Goal: Task Accomplishment & Management: Use online tool/utility

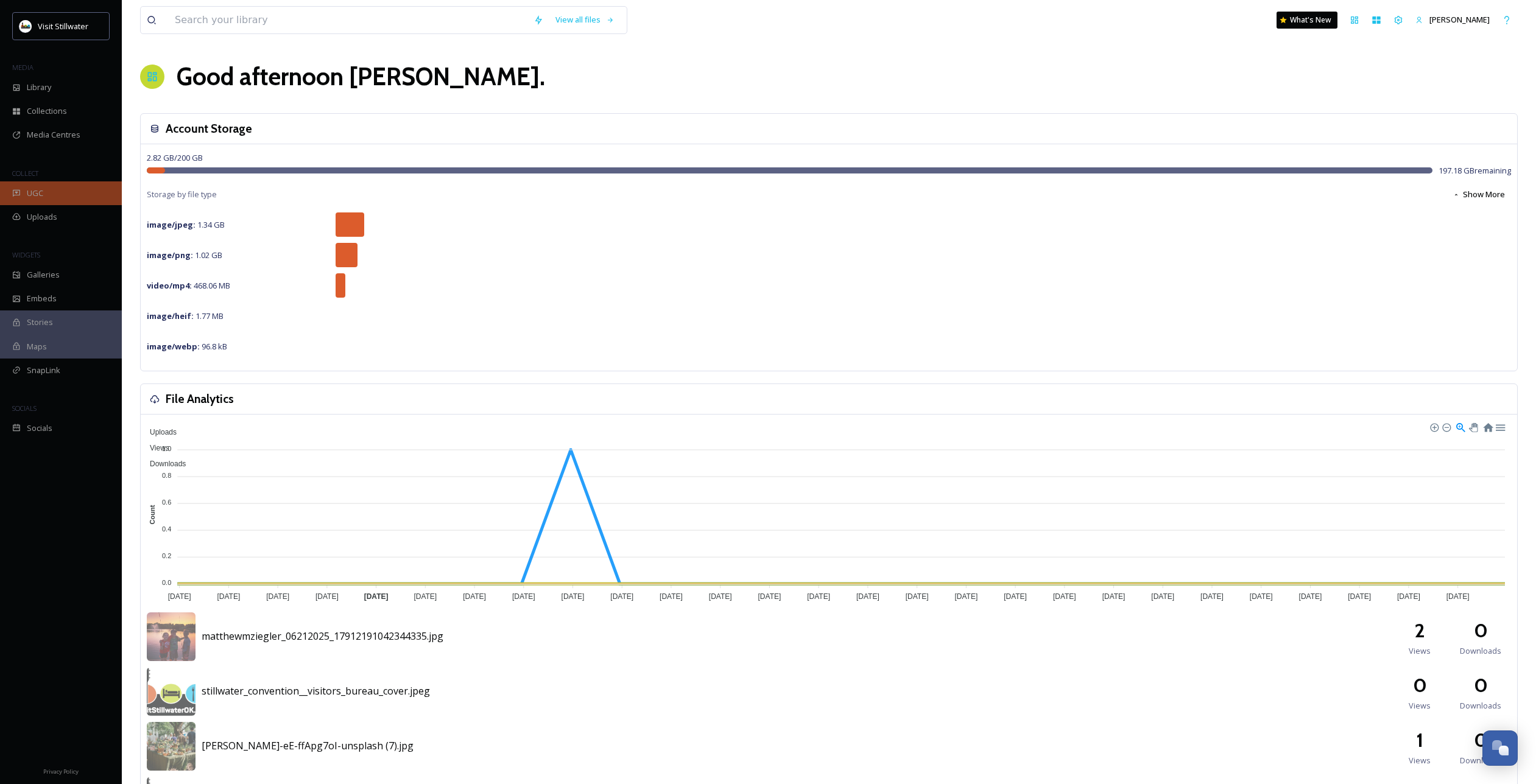
click at [82, 196] on div "UGC" at bounding box center [61, 194] width 122 height 24
click at [56, 109] on span "Collections" at bounding box center [47, 111] width 40 height 11
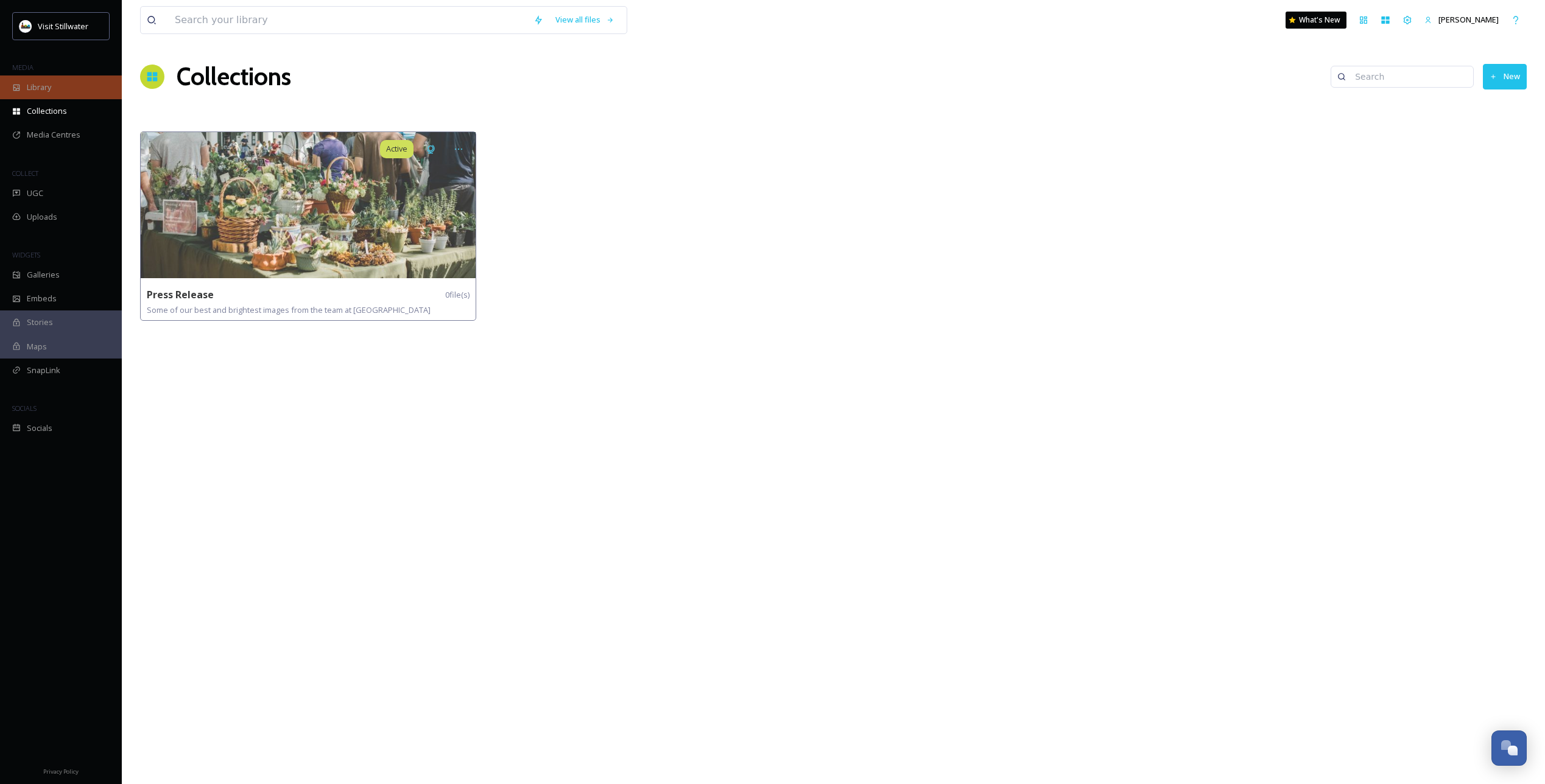
click at [50, 88] on span "Library" at bounding box center [39, 87] width 25 height 11
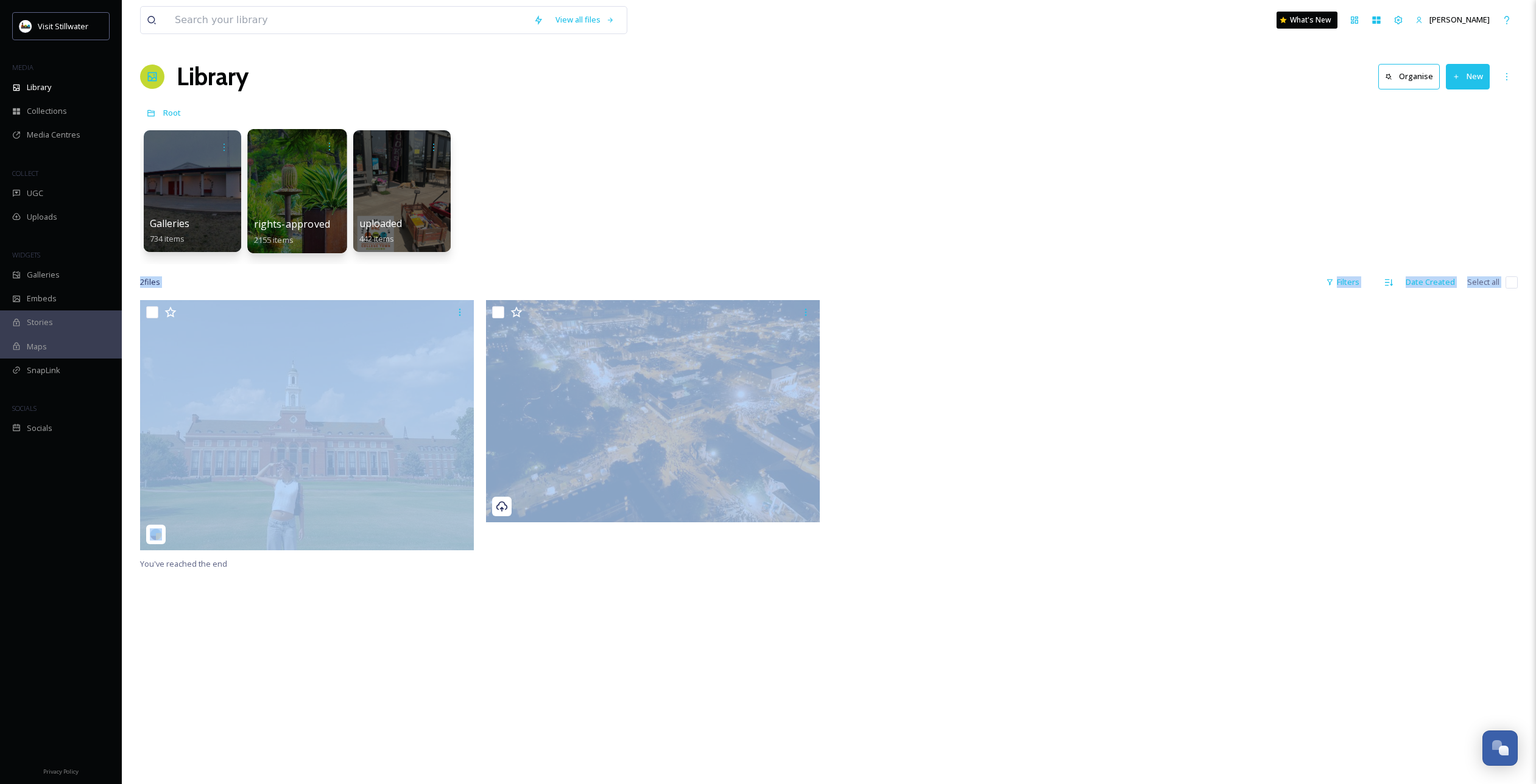
drag, startPoint x: 550, startPoint y: 341, endPoint x: 289, endPoint y: 170, distance: 312.0
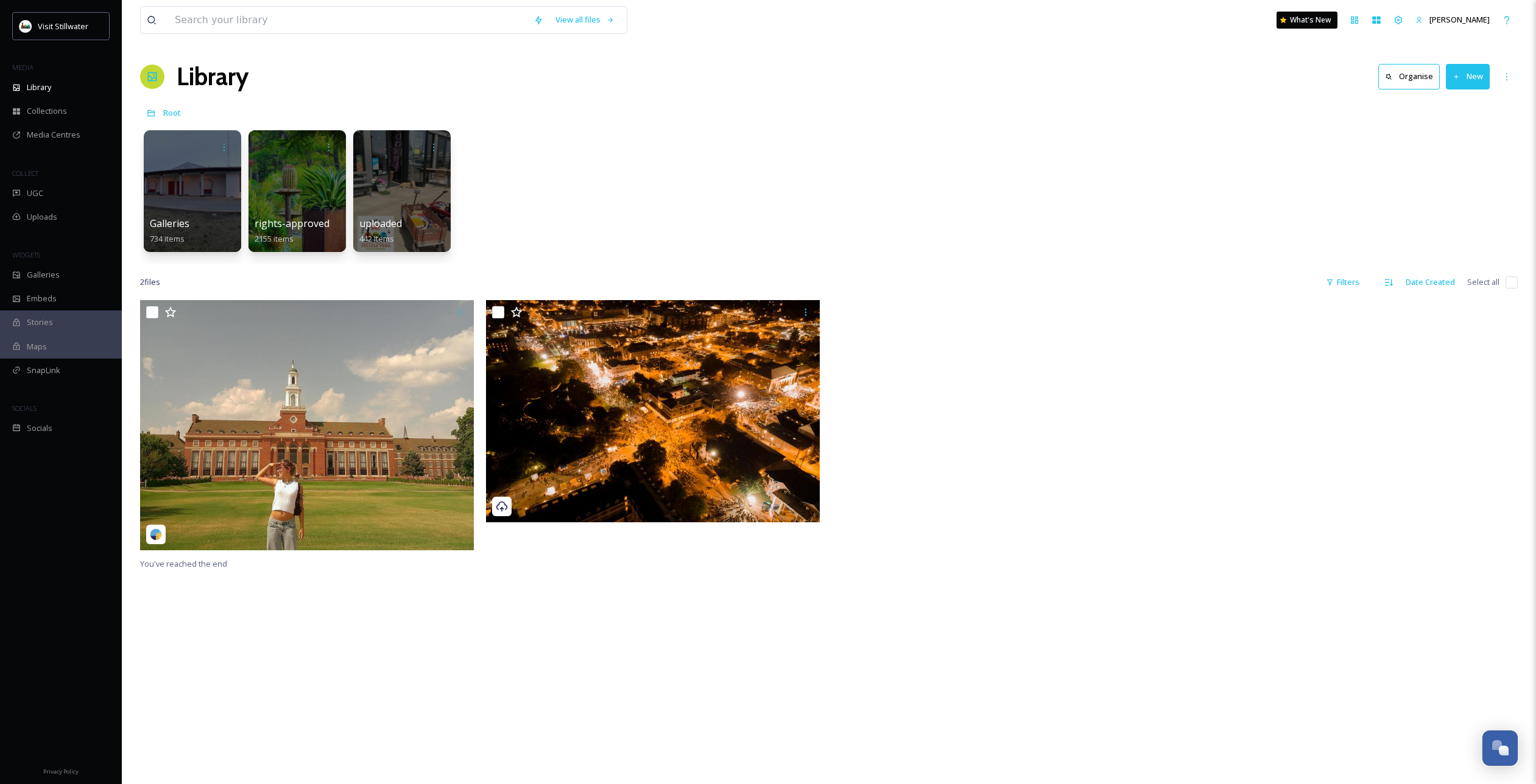
click at [600, 216] on div "Galleries 734 items rights-approved 2155 items uploaded 442 items" at bounding box center [829, 194] width 1378 height 140
click at [311, 204] on div at bounding box center [297, 191] width 99 height 124
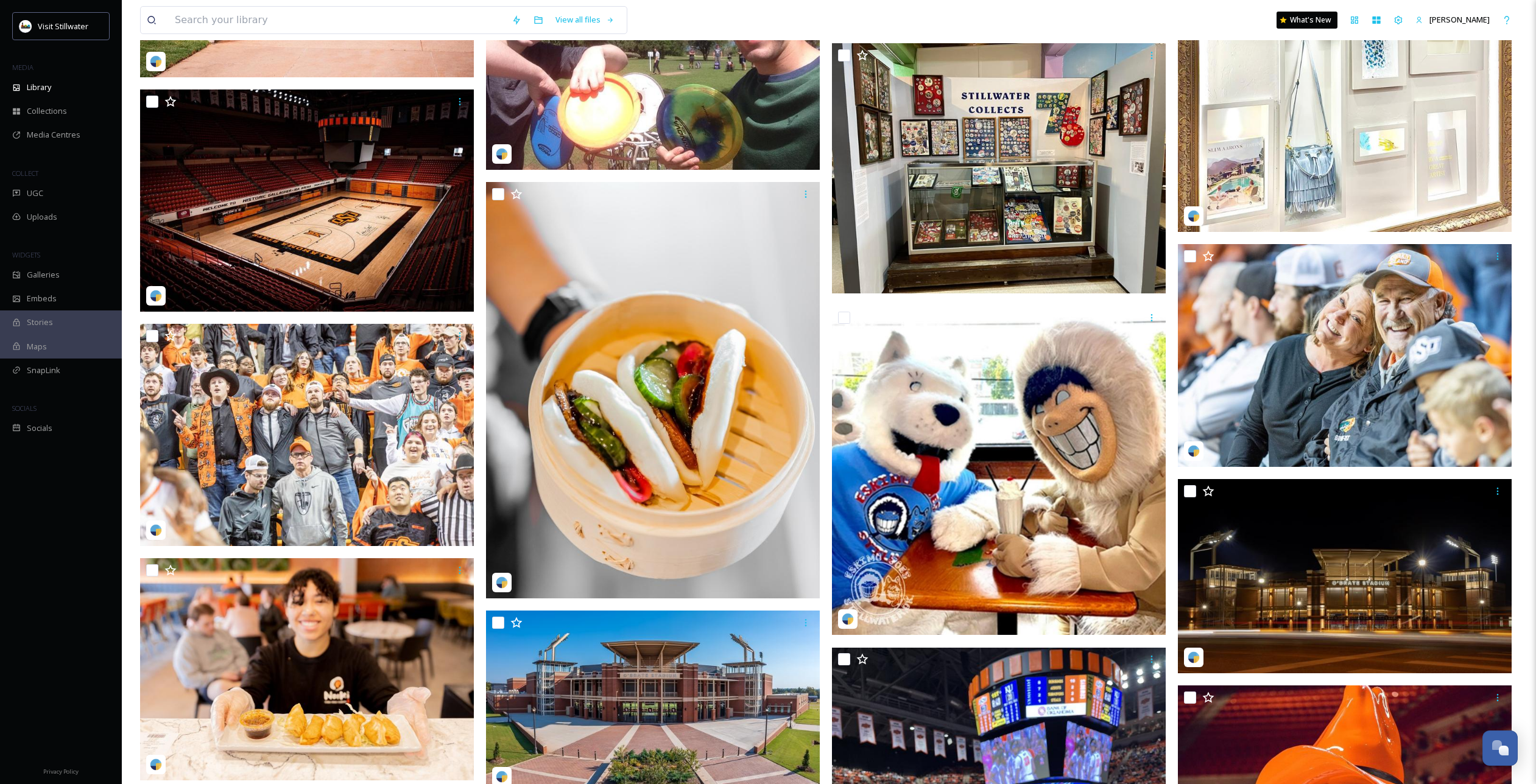
scroll to position [1769, 0]
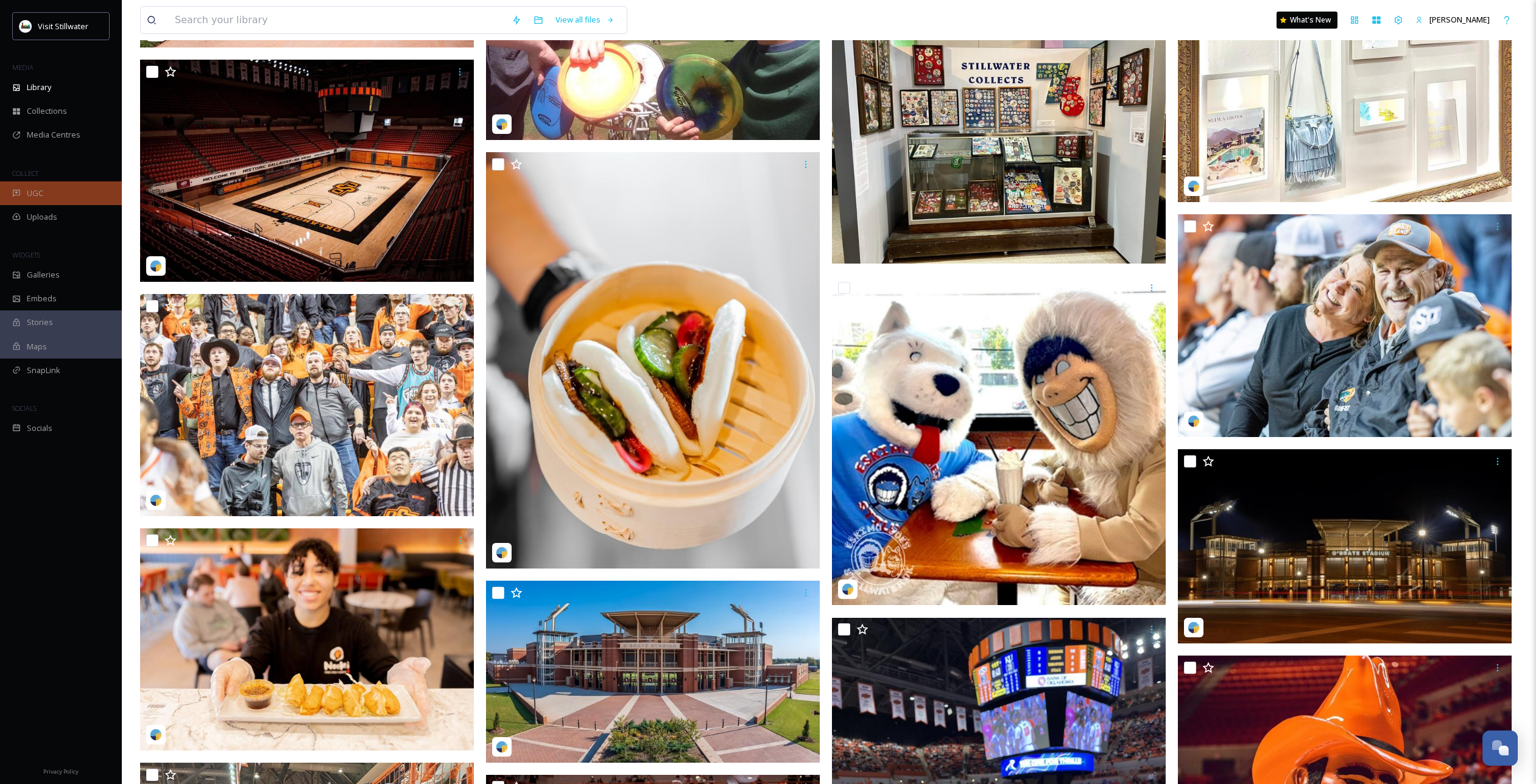
click at [36, 196] on span "UGC" at bounding box center [35, 193] width 16 height 11
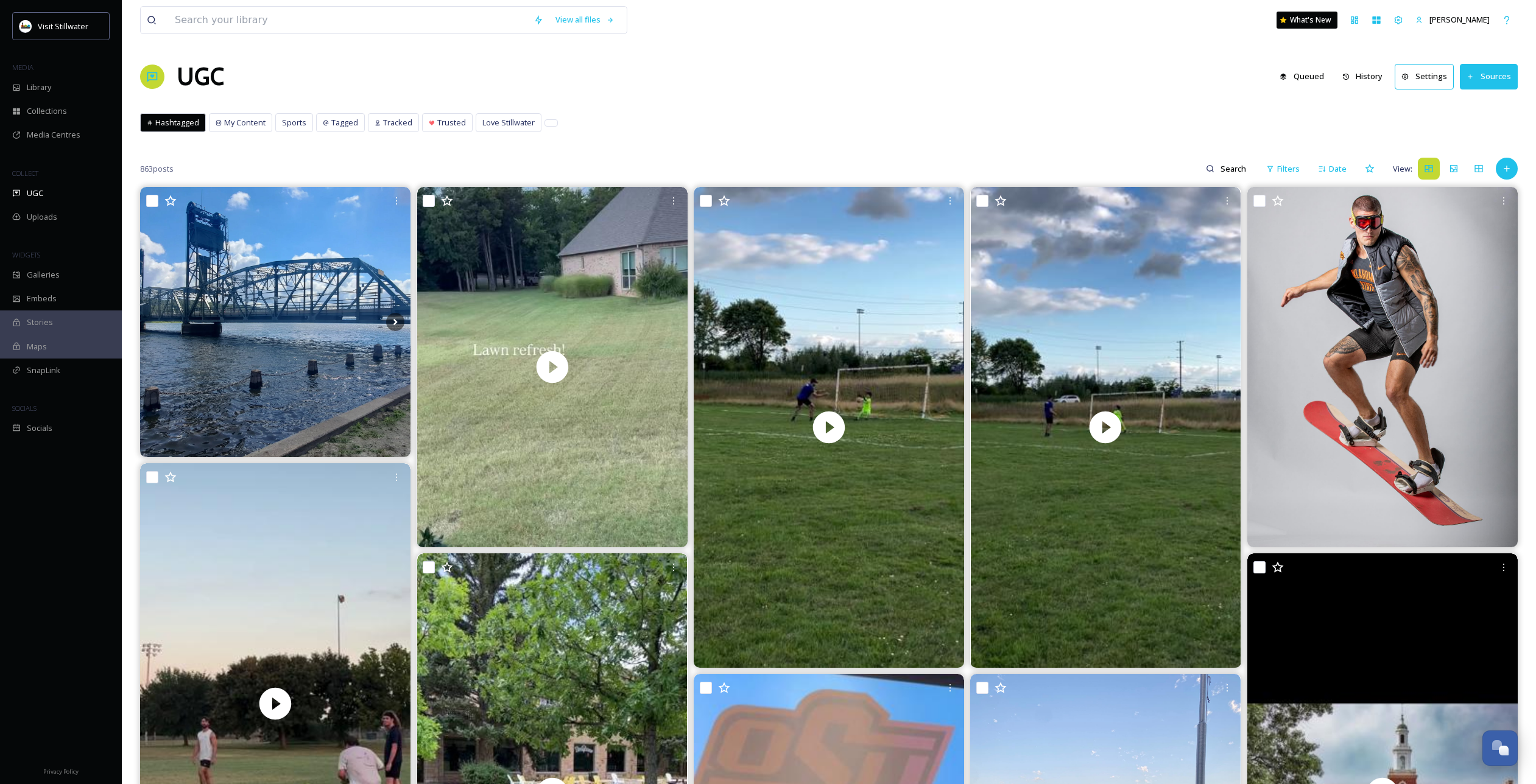
click at [1405, 70] on button "Settings" at bounding box center [1424, 77] width 59 height 25
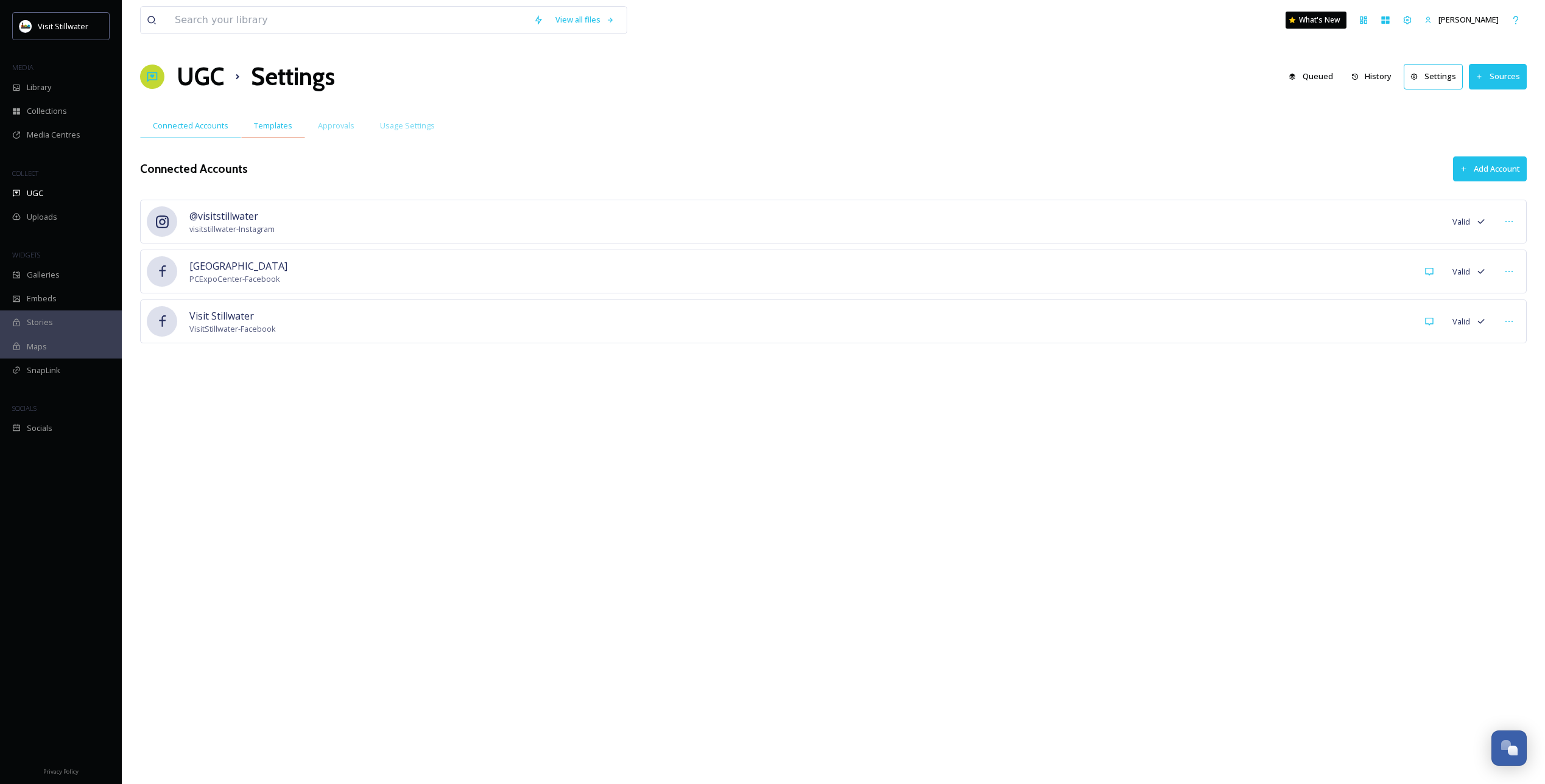
click at [278, 126] on span "Templates" at bounding box center [273, 126] width 38 height 11
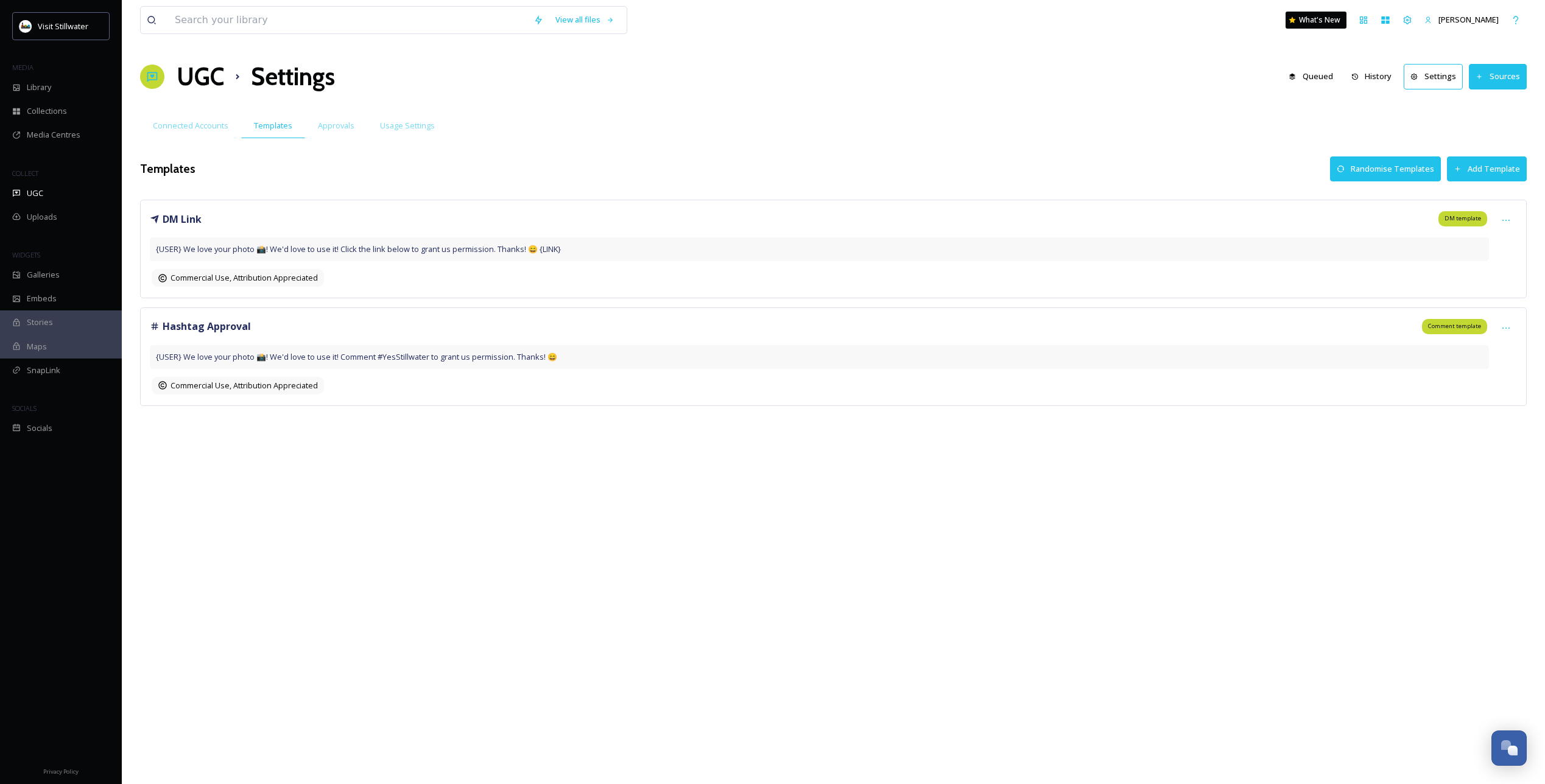
click at [1488, 172] on button "Add Template" at bounding box center [1487, 169] width 80 height 25
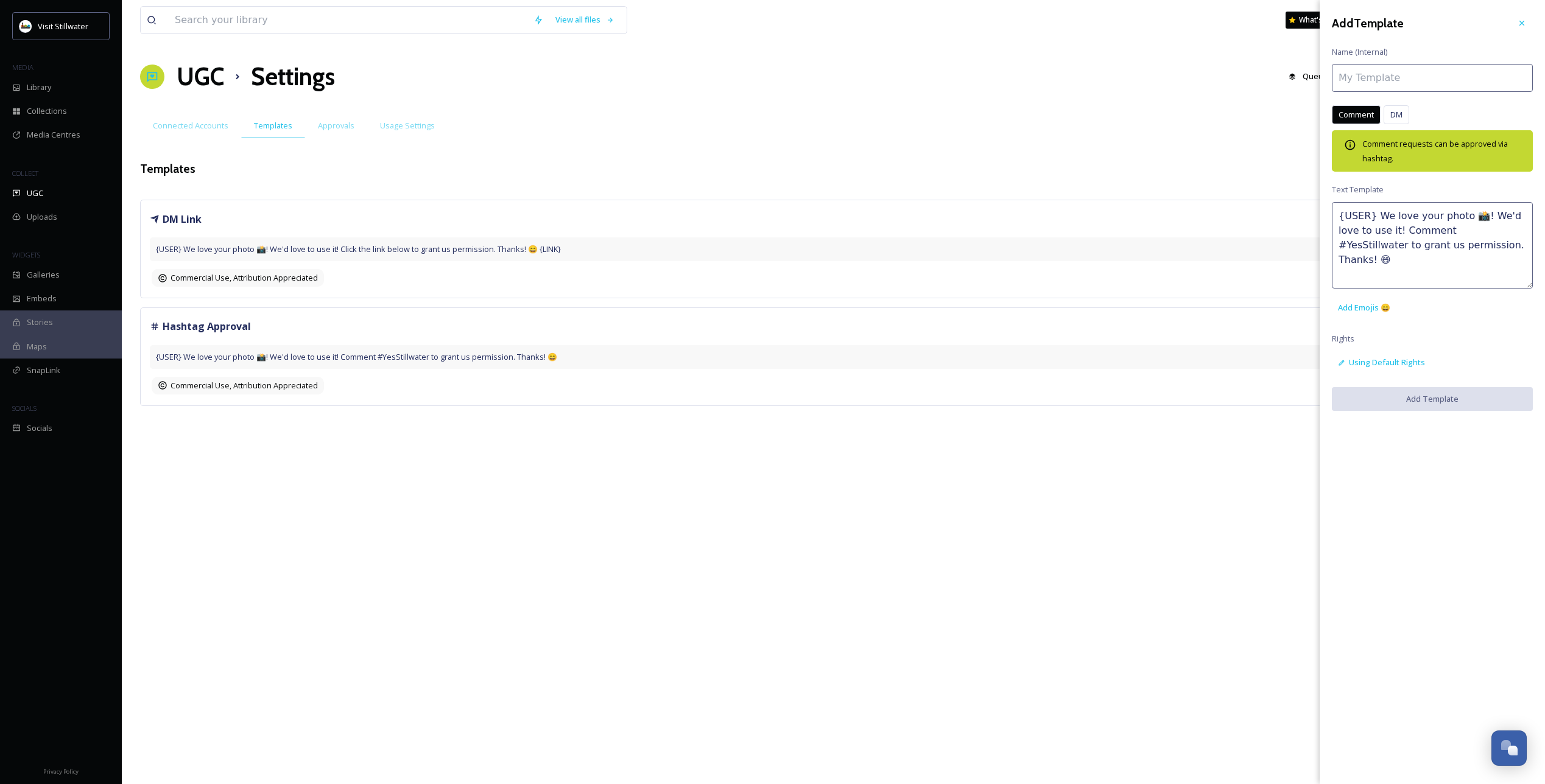
drag, startPoint x: 1487, startPoint y: 250, endPoint x: 1284, endPoint y: 207, distance: 207.5
click at [1284, 207] on div "View all files What's New [PERSON_NAME] UGC Settings Queued History Settings So…" at bounding box center [833, 392] width 1423 height 784
click at [1467, 246] on textarea "{USER} We love your photo 📸! We'd love to use it! Comment #YesStillwater to gra…" at bounding box center [1432, 246] width 201 height 87
drag, startPoint x: 1481, startPoint y: 250, endPoint x: 1322, endPoint y: 213, distance: 163.2
click at [1322, 213] on div "Add Template Name (Internal) Comment DM Comment DM Comment requests can be appr…" at bounding box center [1432, 211] width 225 height 423
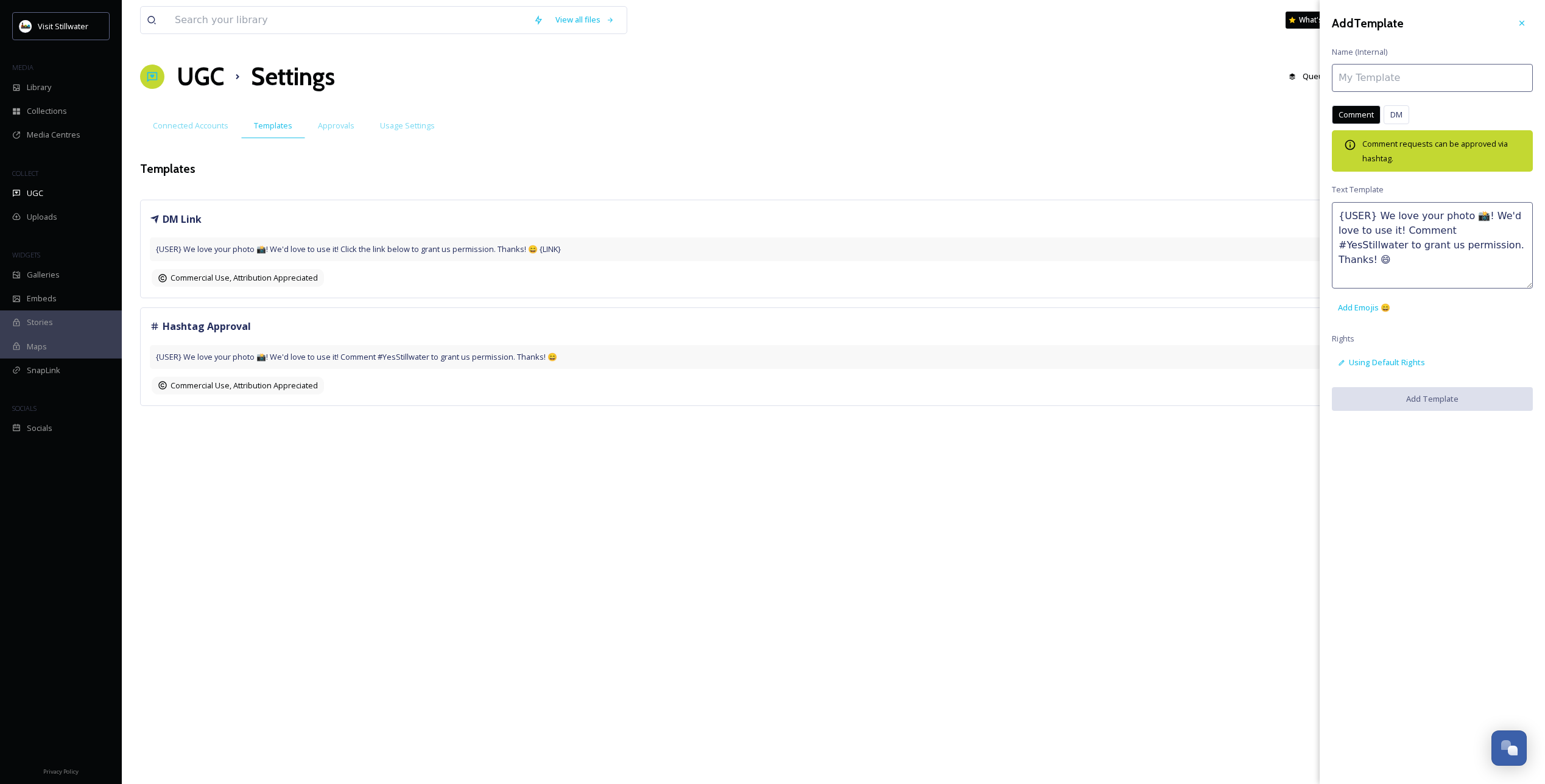
paste textarea "Hi {USER}, what a perfect capture of Stillwater! 🌆 If you’re cool with us shari…"
type textarea "Hi {USER}, what a perfect capture of Stillwater! 🌆 If you’re cool with us shari…"
click at [1463, 328] on div "Add Template Name (Internal) Comment DM Comment DM Comment requests can be appr…" at bounding box center [1432, 211] width 225 height 423
click at [1519, 272] on textarea "Hi {USER}, what a perfect capture of Stillwater! 🌆 If you’re cool with us shari…" at bounding box center [1432, 246] width 201 height 87
click at [1448, 261] on textarea "Hi {USER}, what a perfect capture of Stillwater! 🌆 If you’re cool with us shari…" at bounding box center [1432, 246] width 201 height 87
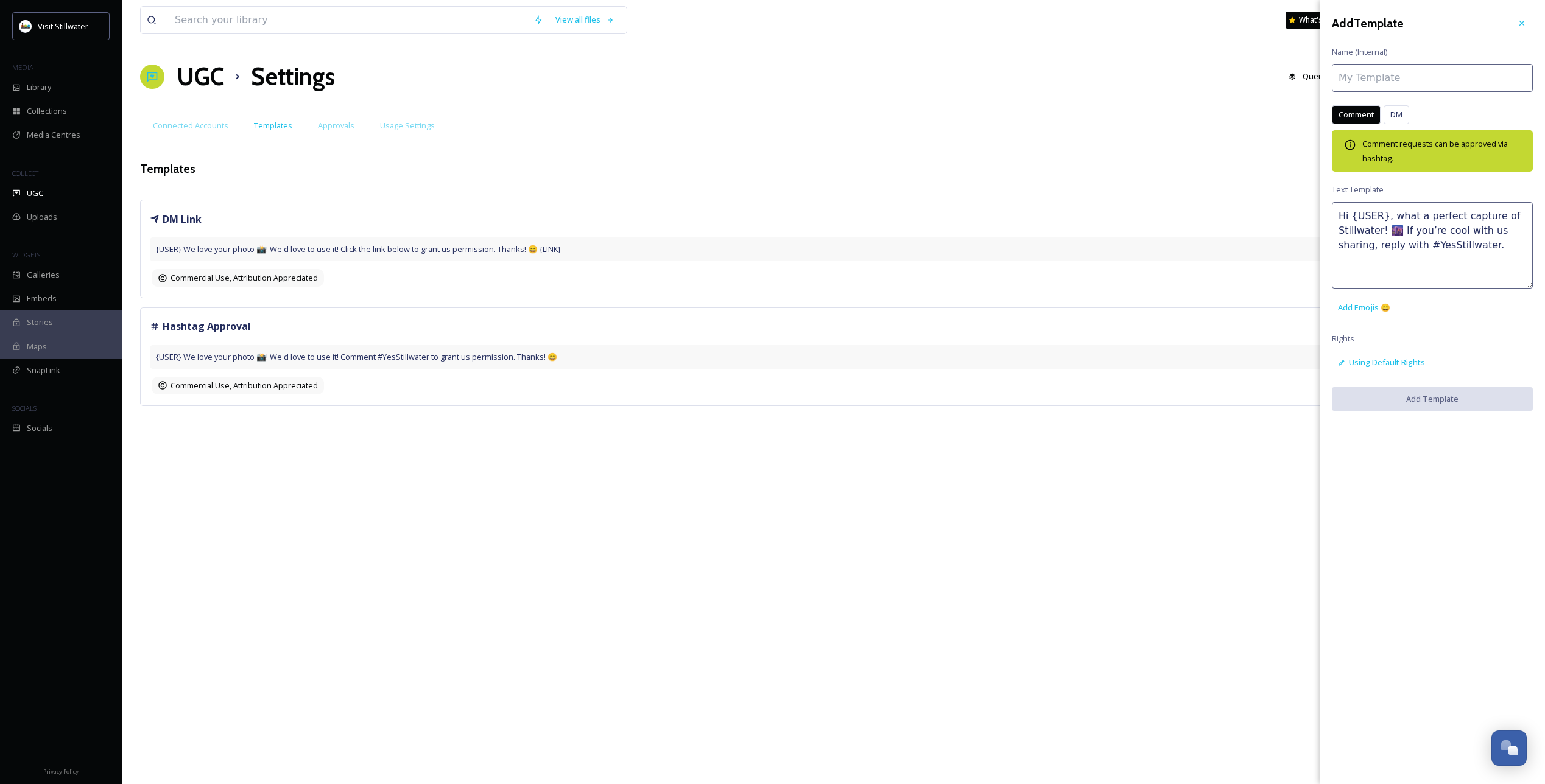
click at [1451, 209] on textarea "Hi {USER}, what a perfect capture of Stillwater! 🌆 If you’re cool with us shari…" at bounding box center [1432, 246] width 201 height 87
click at [1468, 243] on textarea "Hi {USER}, what a perfect capture of Stillwater! 🌆 If you’re cool with us shari…" at bounding box center [1432, 246] width 201 height 87
click at [1415, 83] on input at bounding box center [1432, 78] width 201 height 28
drag, startPoint x: 1432, startPoint y: 242, endPoint x: 1420, endPoint y: 242, distance: 12.0
click at [1420, 242] on textarea "Hi {USER}, what a perfect capture of Stillwater! 🌆 If you’re cool with us shari…" at bounding box center [1432, 246] width 201 height 87
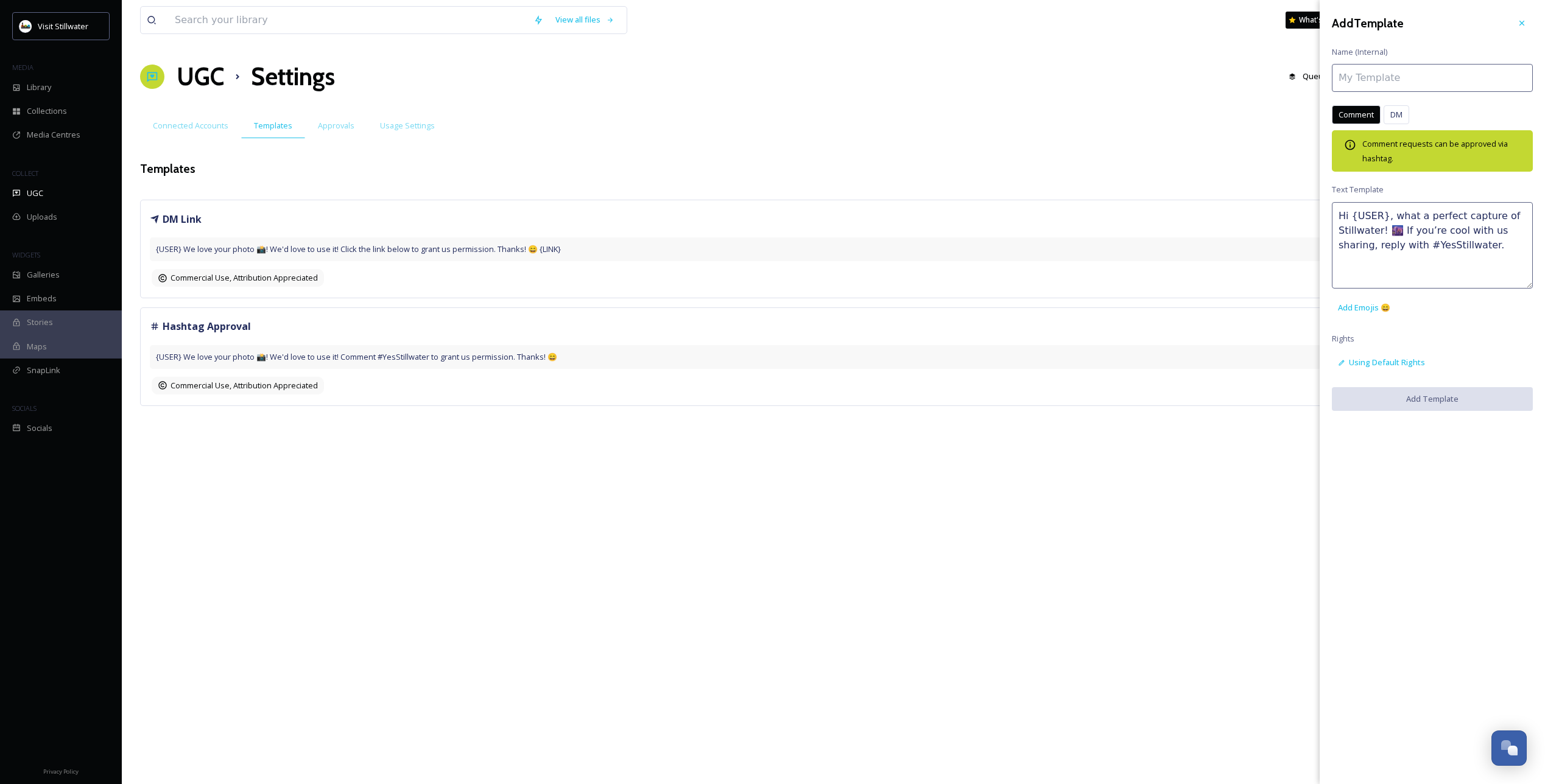
click at [1392, 80] on input at bounding box center [1432, 78] width 201 height 28
paste input "#Y"
type input "# YesStillwater"
click at [1396, 228] on textarea "Hi {USER}, what a perfect capture of Stillwater! 🌆 If you’re cool with us shari…" at bounding box center [1432, 246] width 201 height 87
click at [1385, 313] on span "Add Emojis 😄" at bounding box center [1364, 307] width 52 height 11
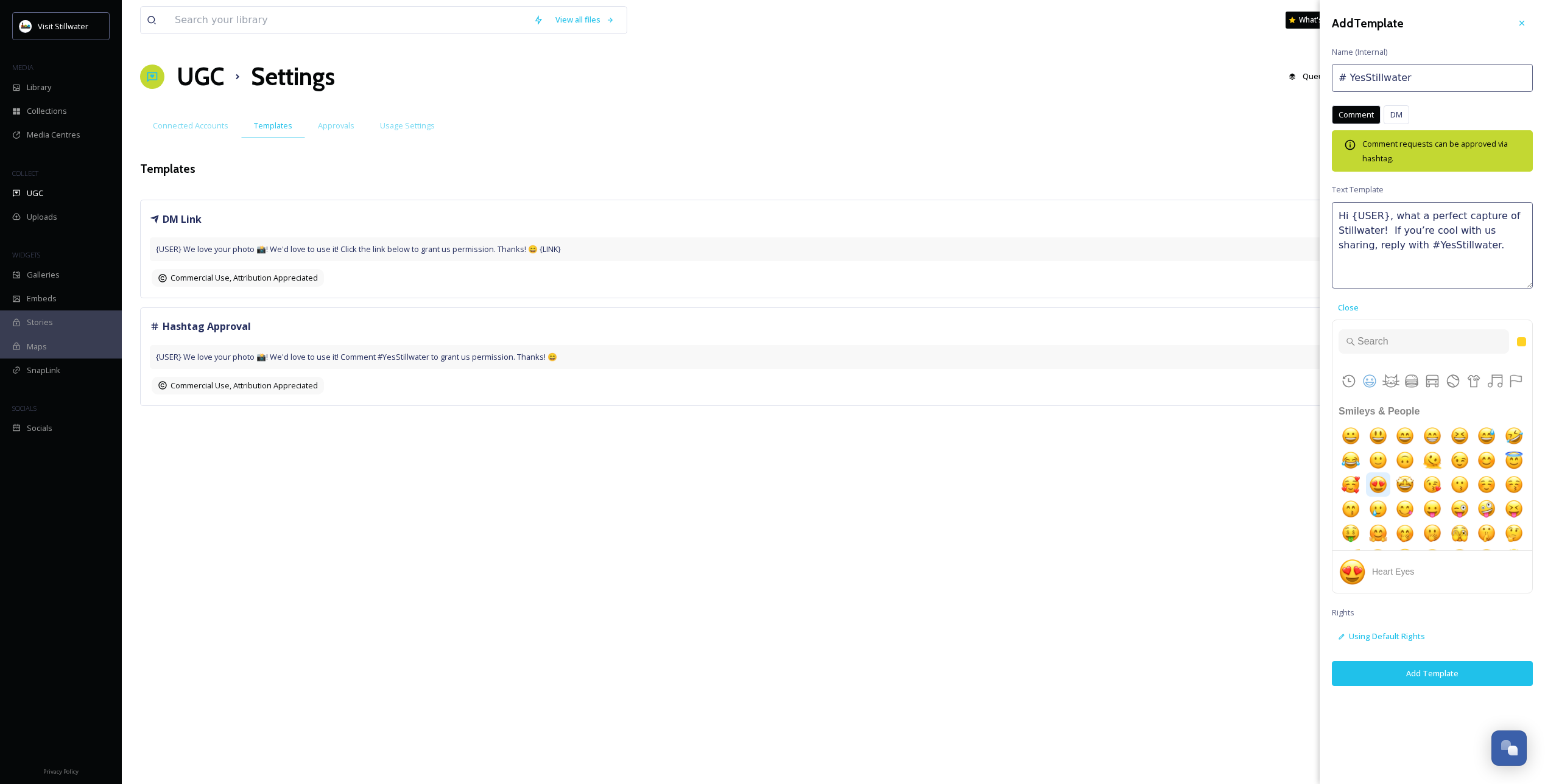
click at [1383, 483] on img "heart eyes" at bounding box center [1378, 485] width 25 height 25
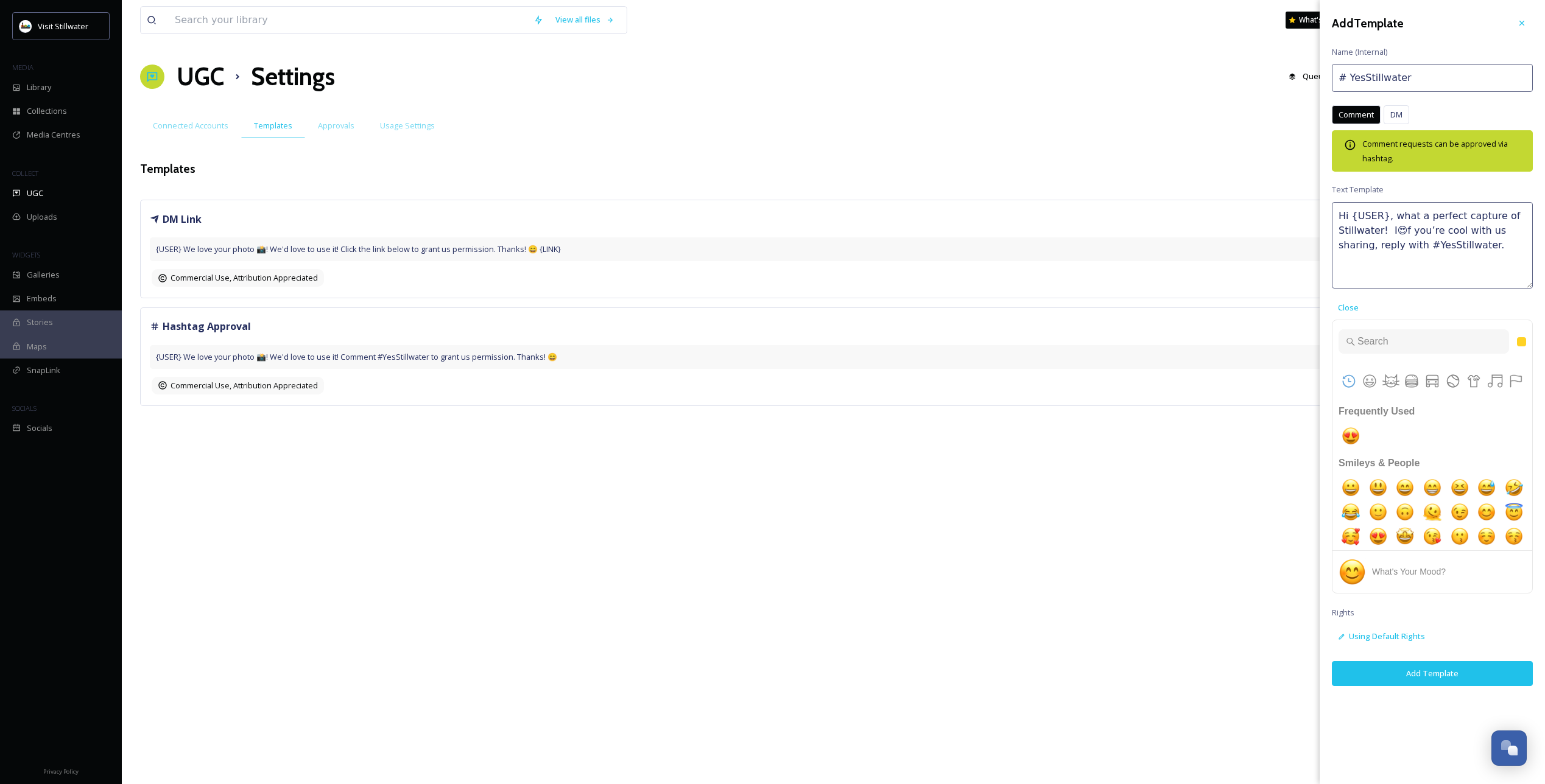
click at [1428, 229] on textarea "Hi {USER}, what a perfect capture of Stillwater! I😍f you’re cool with us sharin…" at bounding box center [1432, 246] width 201 height 87
click at [1394, 228] on textarea "Hi {USER}, what a perfect capture of Stillwater! I😍f you’re cool with us sharin…" at bounding box center [1432, 246] width 201 height 87
click at [1383, 230] on textarea "Hi {USER}, what a perfect capture of Stillwater! If you’re cool with us sharing…" at bounding box center [1432, 246] width 201 height 87
paste textarea "😍"
click at [1471, 260] on textarea "Hi {USER}, what a perfect capture of Stillwater! 😍 If you’re cool with us shari…" at bounding box center [1432, 246] width 201 height 87
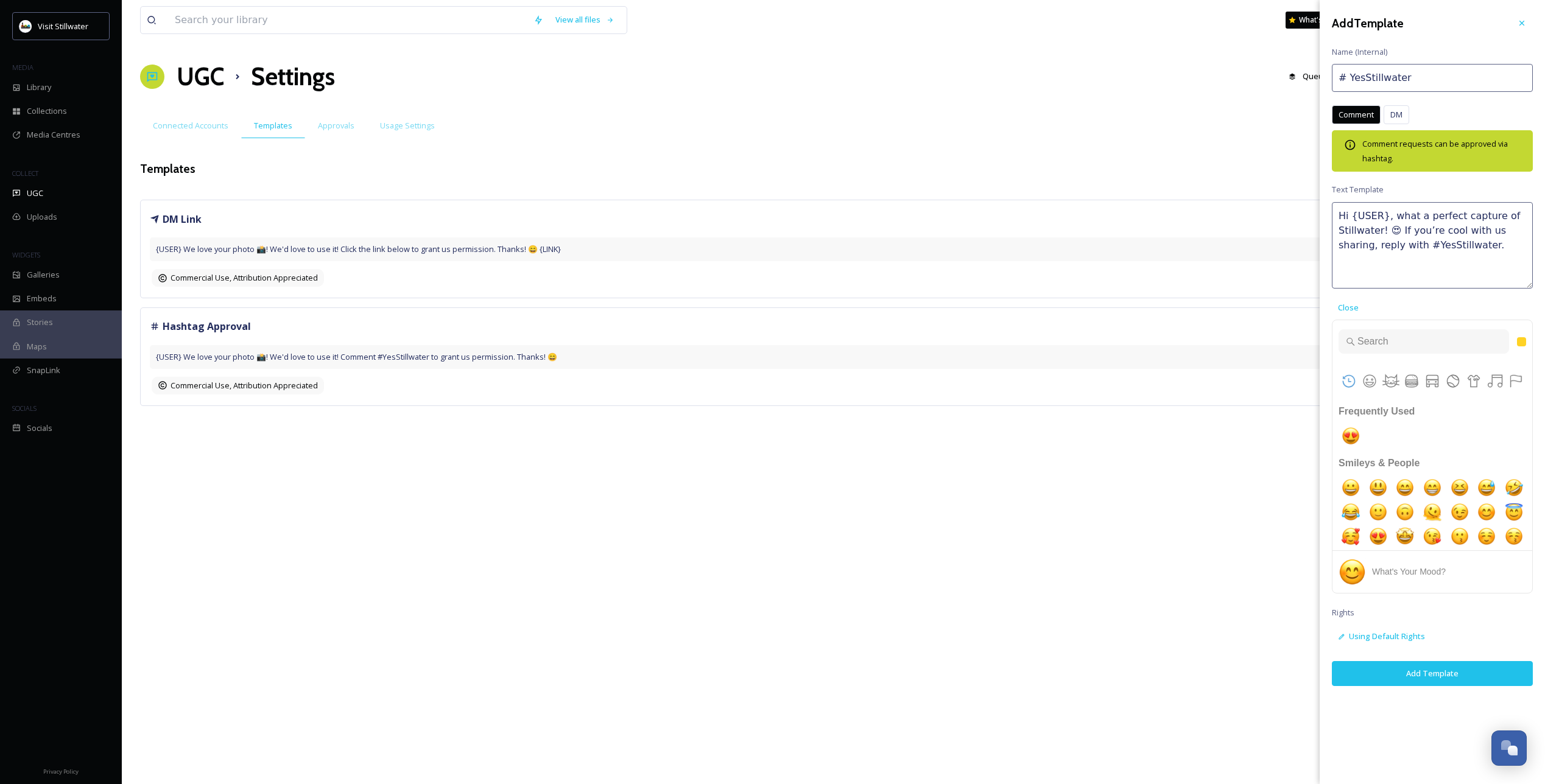
type textarea "Hi {USER}, what a perfect capture of Stillwater! 😍 If you’re cool with us shari…"
click at [1413, 678] on button "Add Template" at bounding box center [1432, 674] width 201 height 25
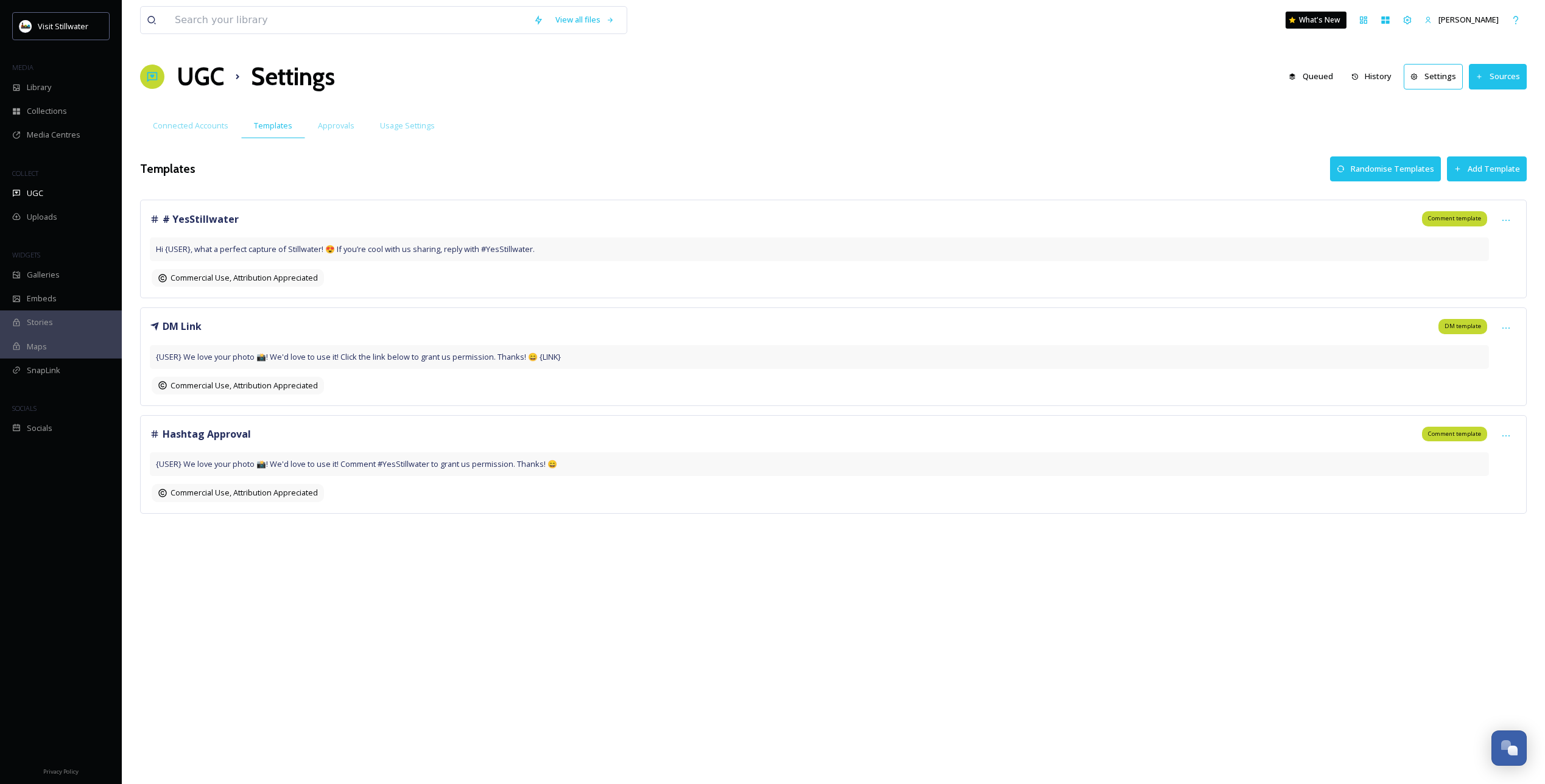
click at [1493, 161] on button "Add Template" at bounding box center [1487, 169] width 80 height 25
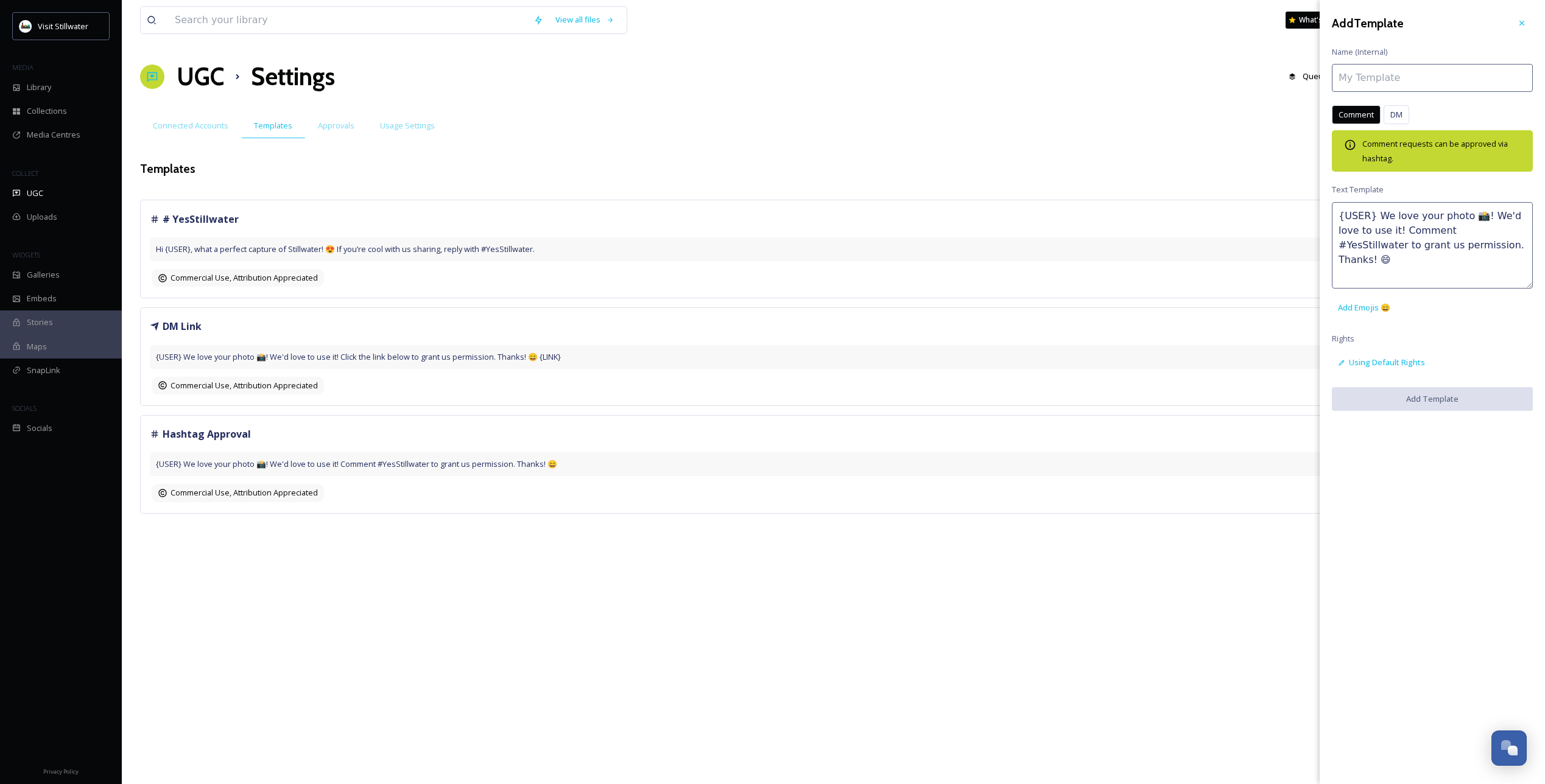
drag, startPoint x: 1468, startPoint y: 248, endPoint x: 1324, endPoint y: 213, distance: 148.2
click at [1324, 213] on div "Add Template Name (Internal) Comment DM Comment DM Comment requests can be appr…" at bounding box center [1432, 211] width 225 height 423
paste textarea "Thanks for sharing, {USER}! 🎉 We’d like to use this photo in our marketing. Rep…"
drag, startPoint x: 1420, startPoint y: 245, endPoint x: 1361, endPoint y: 242, distance: 59.1
click at [1361, 242] on textarea "Thanks for sharing, {USER}! 🎉 We’d like to use this photo in our marketing. Rep…" at bounding box center [1432, 246] width 201 height 87
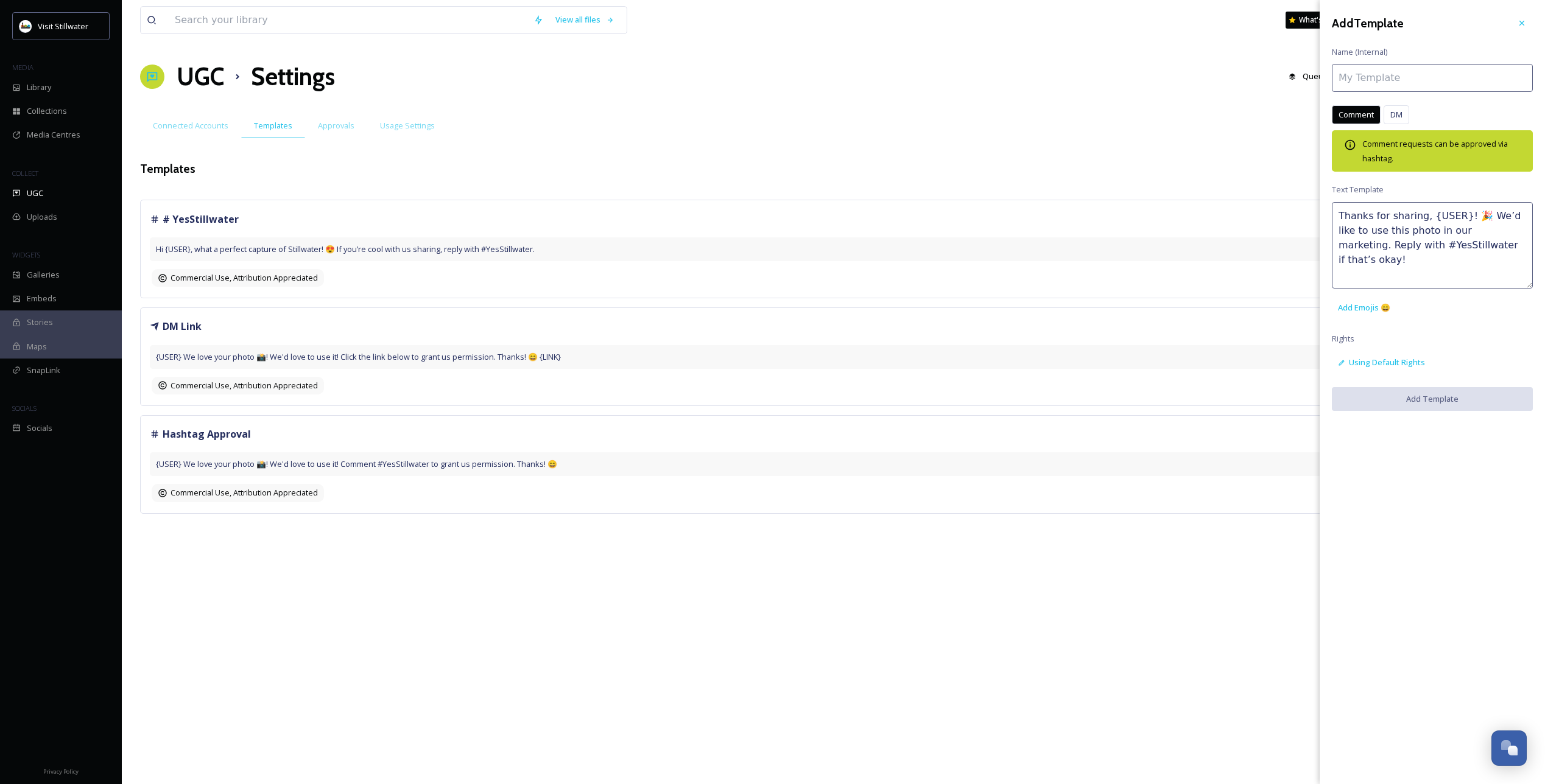
type textarea "Thanks for sharing, {USER}! 🎉 We’d like to use this photo in our marketing. Rep…"
click at [1387, 79] on input at bounding box center [1432, 78] width 201 height 28
paste input "#YesStillwater"
type input "#YesStillwater"
click at [1462, 400] on button "Add Template" at bounding box center [1432, 400] width 201 height 25
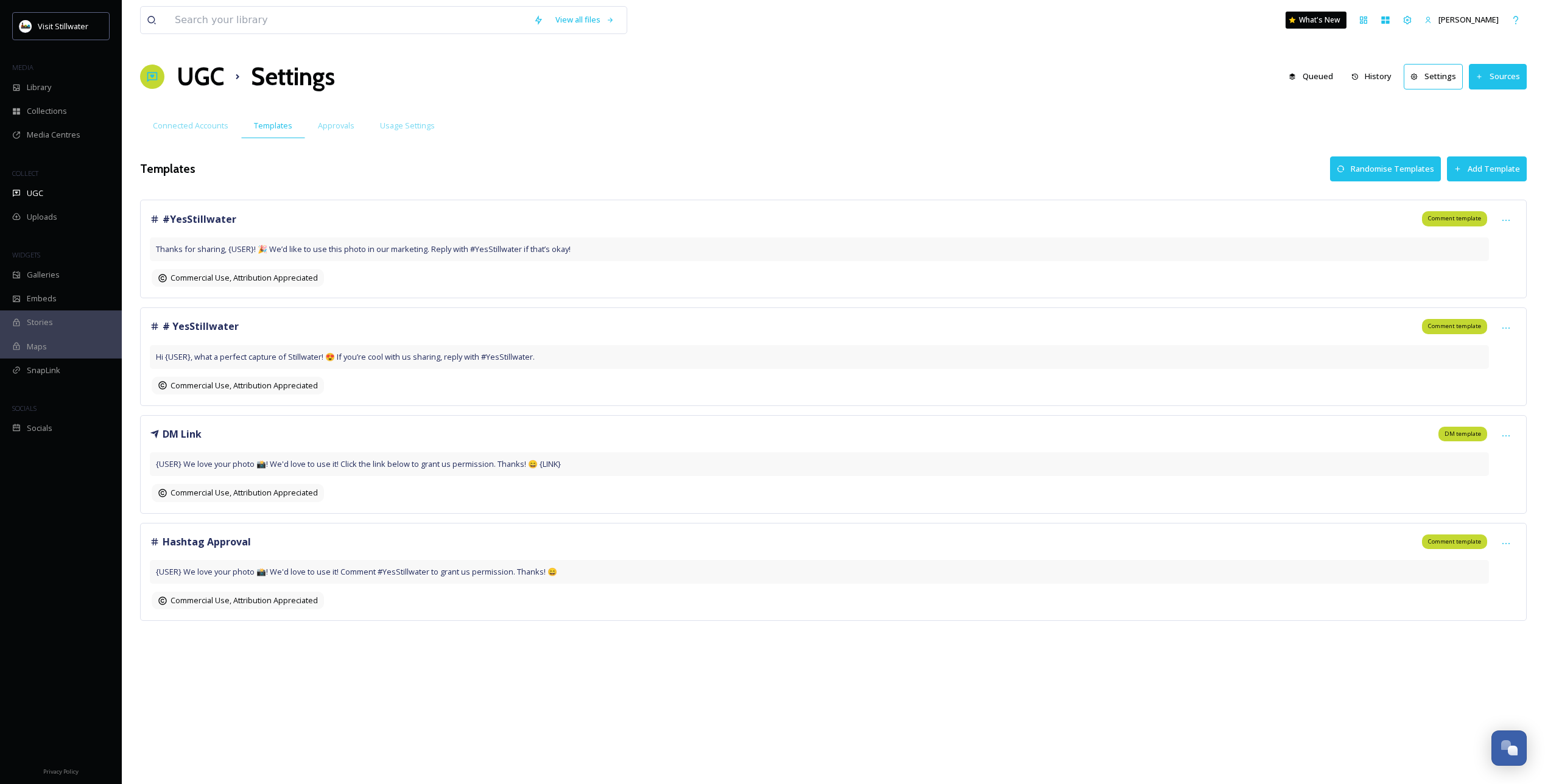
click at [1516, 176] on button "Add Template" at bounding box center [1487, 169] width 80 height 25
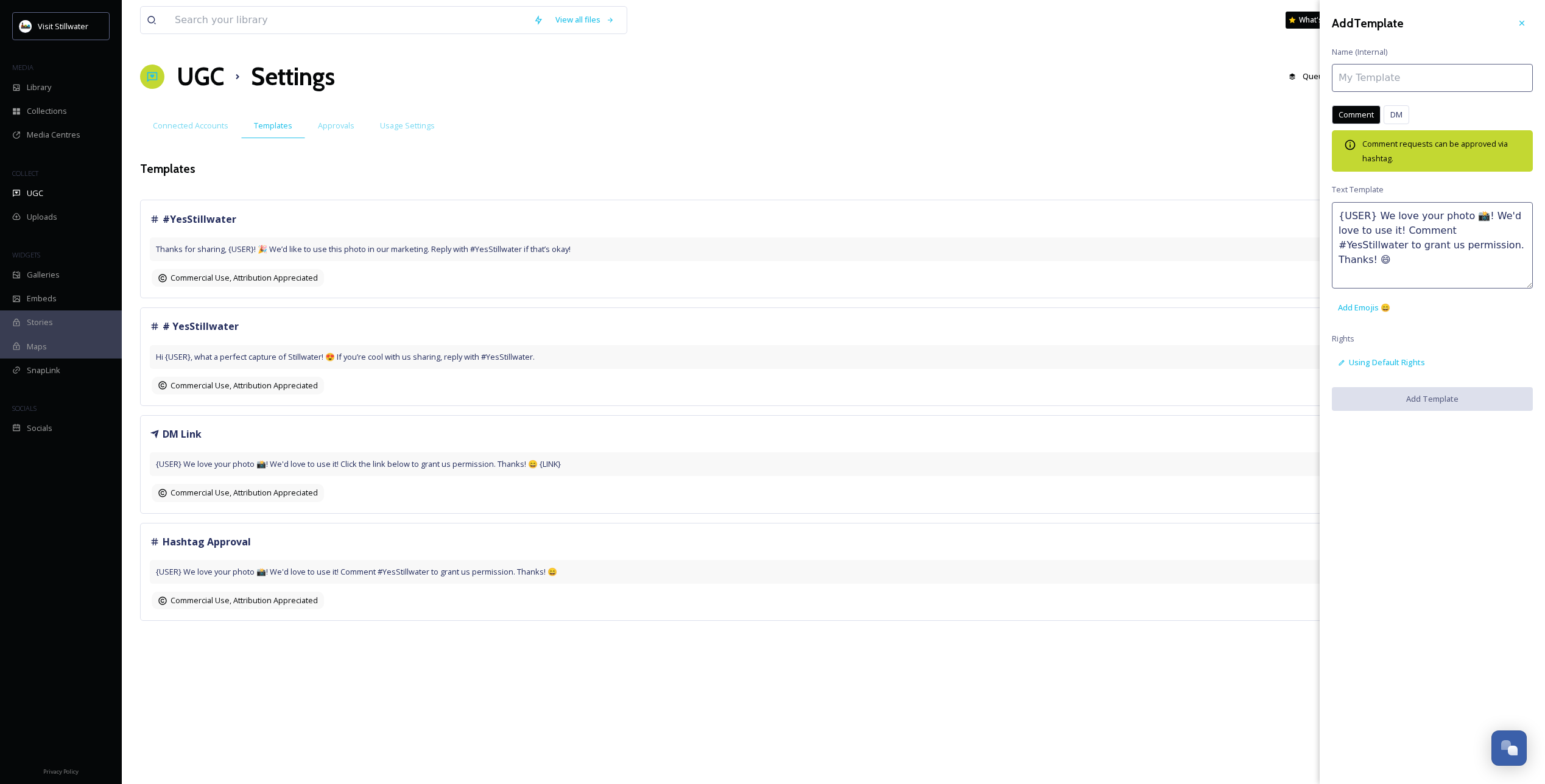
drag, startPoint x: 1463, startPoint y: 246, endPoint x: 1331, endPoint y: 195, distance: 141.5
click at [1331, 195] on div "Add Template Name (Internal) Comment DM Comment DM Comment requests can be appr…" at bounding box center [1432, 211] width 225 height 423
paste textarea ", this shot is stunning! ✨ We’d like to use it in our marketing. Comment #YesSt…"
type textarea "{USER}, this shot is stunning! ✨ We’d like to use it in our marketing. Comment …"
click at [1372, 77] on input at bounding box center [1432, 78] width 201 height 28
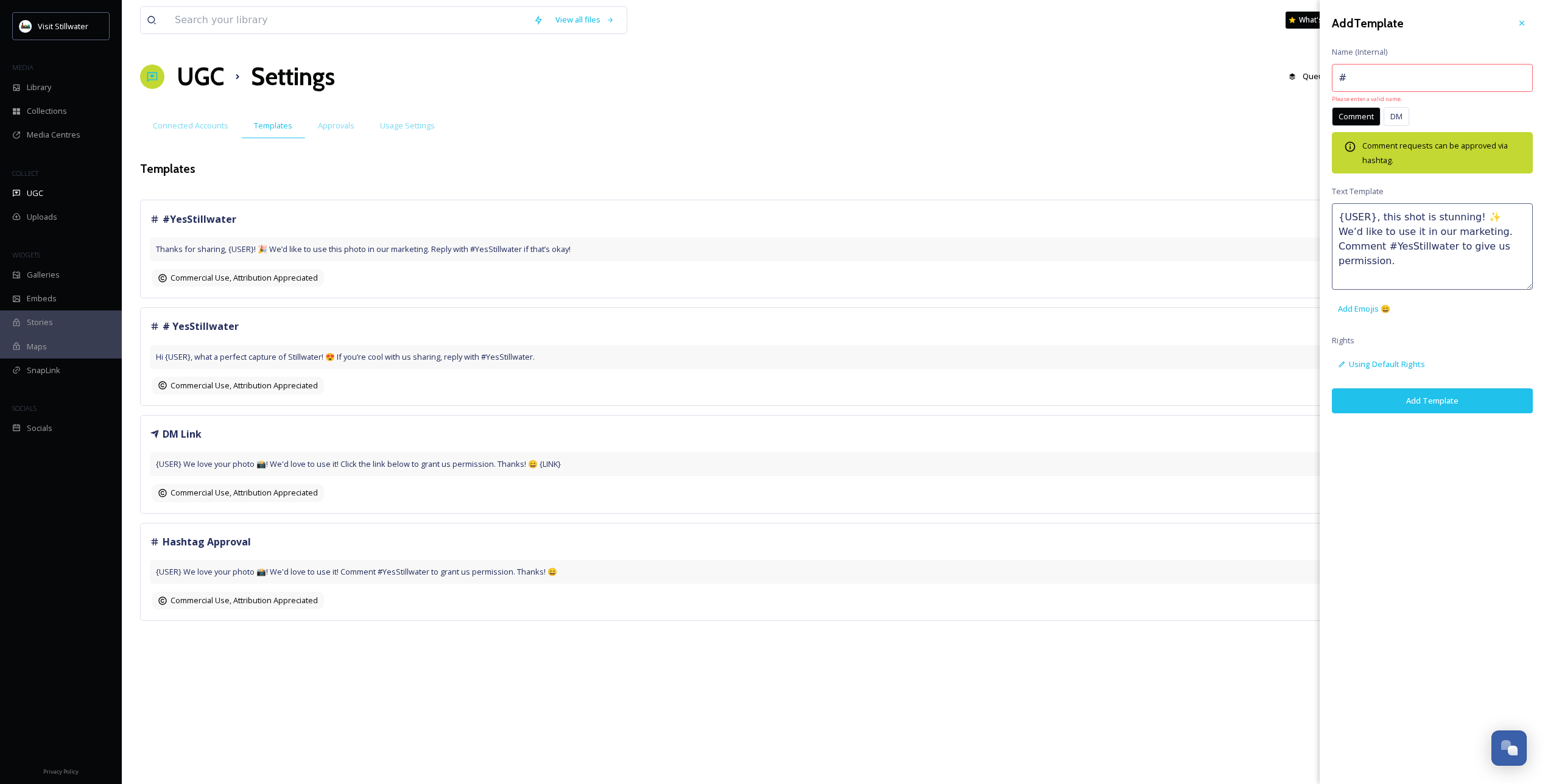
type input "# YesStillwater"
click at [1417, 391] on button "Add Template" at bounding box center [1432, 400] width 201 height 25
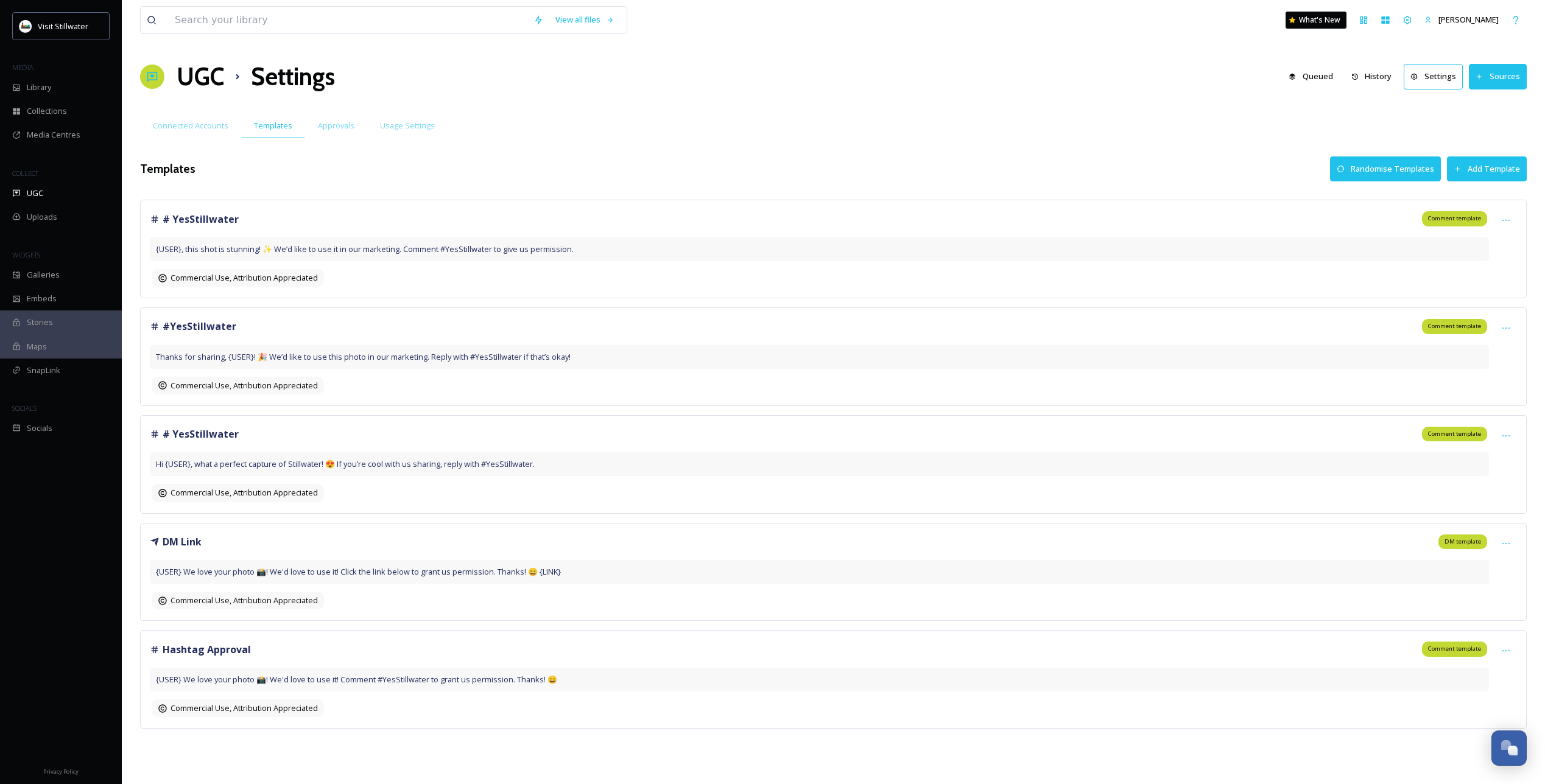
click at [1489, 164] on button "Add Template" at bounding box center [1487, 169] width 80 height 25
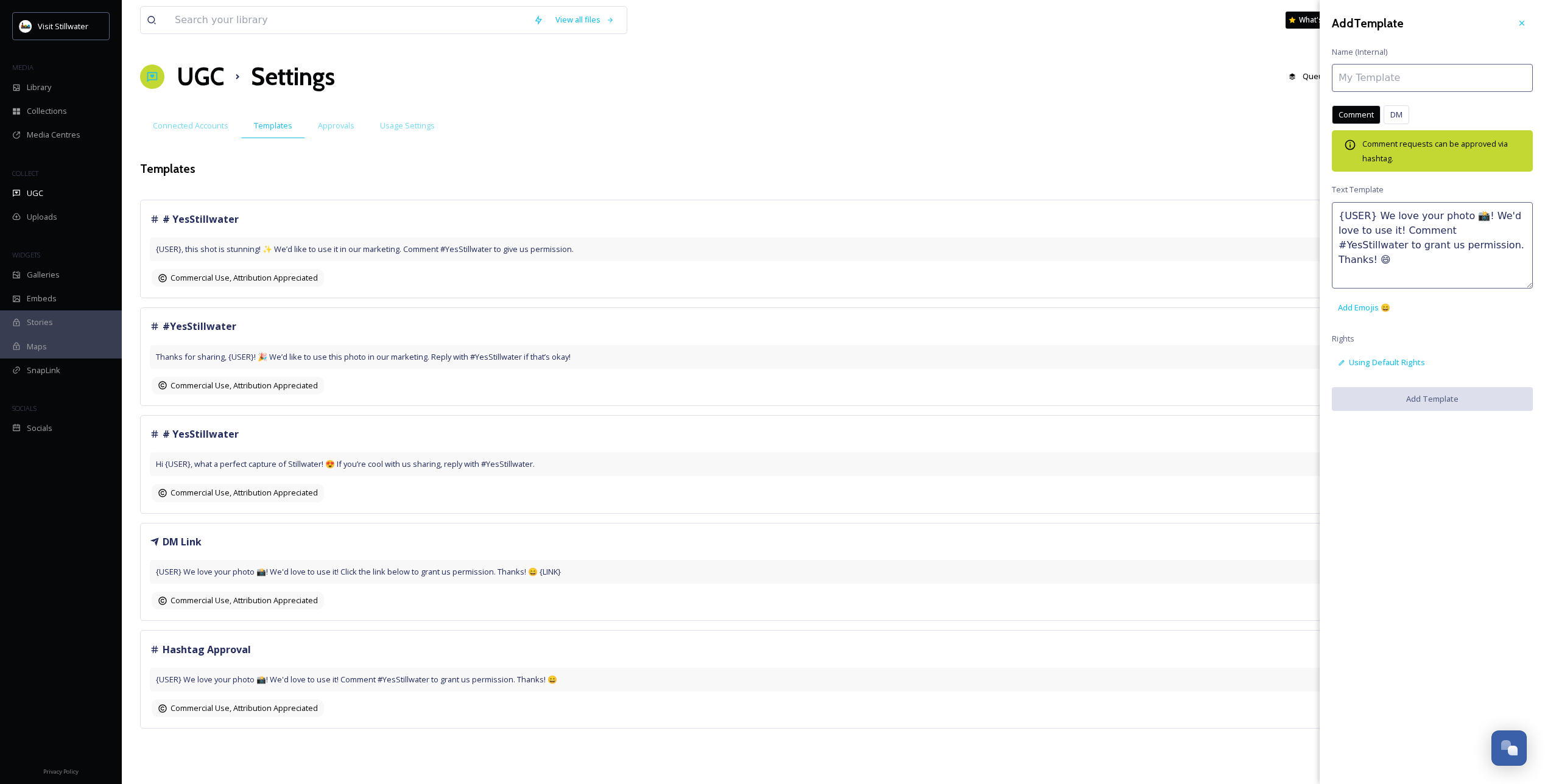
drag, startPoint x: 1475, startPoint y: 252, endPoint x: 1288, endPoint y: 182, distance: 199.7
click at [1288, 182] on div "View all files What's New [PERSON_NAME] UGC Settings Queued History Settings So…" at bounding box center [833, 392] width 1423 height 784
paste textarea "Such a great shot, {USER}! 🌟 We’d love to include it in our marketing. Say yes …"
type textarea "Such a great shot, {USER}! 🌟 We’d love to include it in our marketing. Say yes …"
click at [1424, 74] on input at bounding box center [1432, 78] width 201 height 28
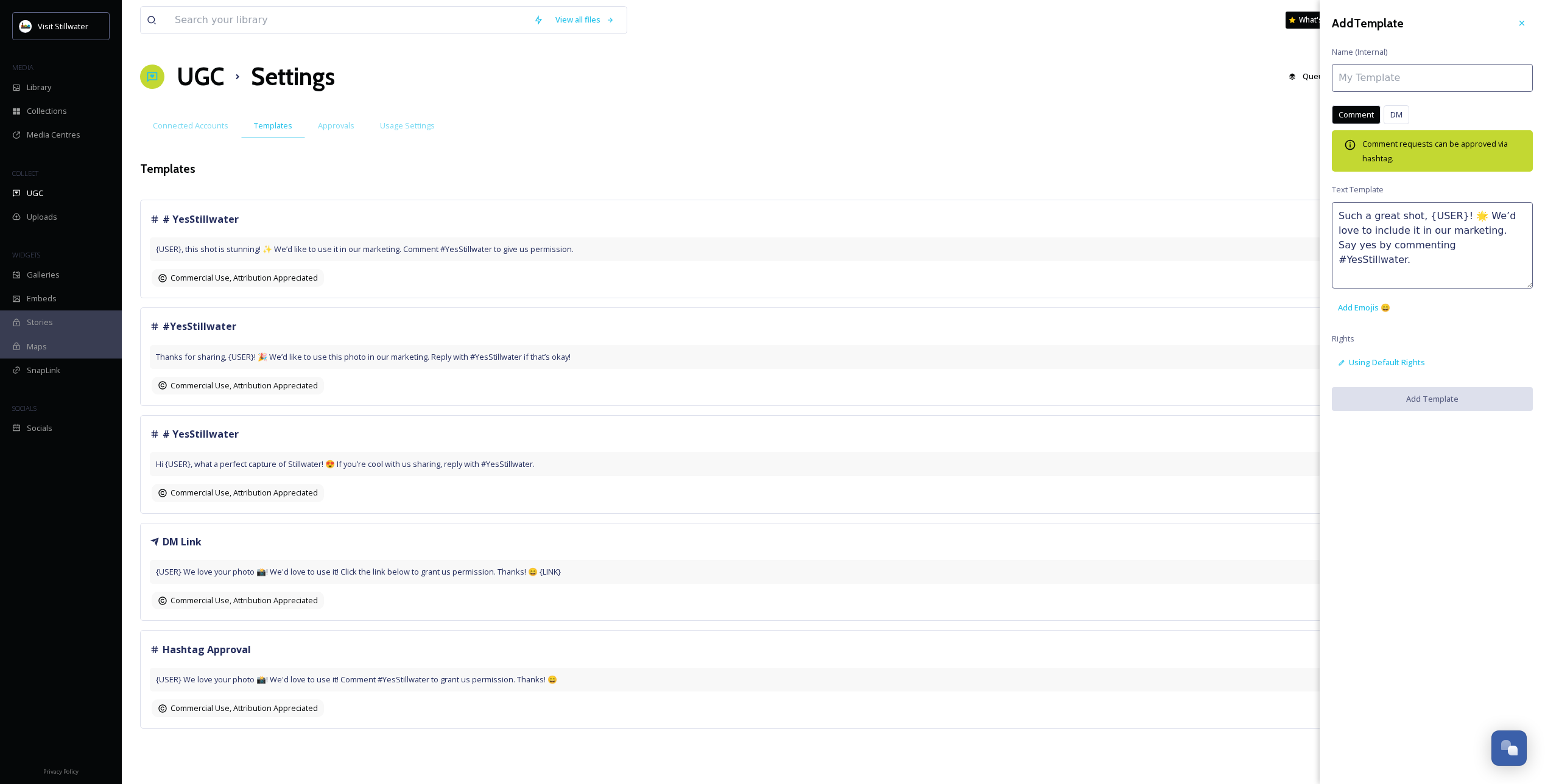
type input "# YesStillwater"
click at [1424, 407] on button "Add Template" at bounding box center [1432, 400] width 201 height 25
